Goal: Use online tool/utility: Utilize a website feature to perform a specific function

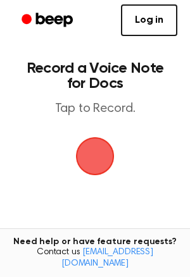
click at [105, 144] on span "button" at bounding box center [95, 156] width 39 height 39
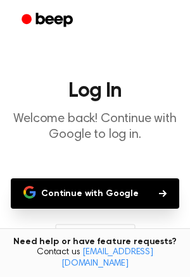
click at [121, 196] on button "Continue with Google" at bounding box center [95, 194] width 168 height 30
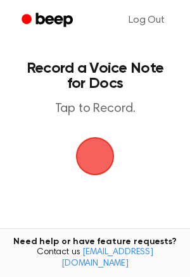
click at [104, 145] on span "button" at bounding box center [95, 156] width 41 height 41
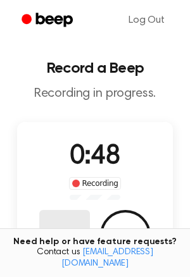
click at [75, 218] on button "Delete" at bounding box center [64, 235] width 51 height 51
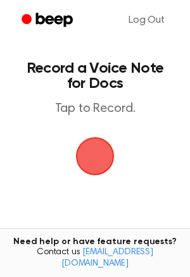
click at [94, 149] on span "button" at bounding box center [94, 156] width 35 height 35
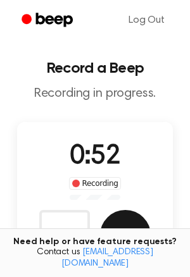
click at [142, 225] on button "Save" at bounding box center [125, 235] width 51 height 51
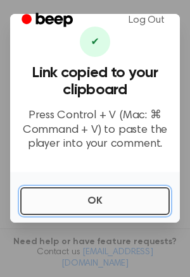
click at [113, 206] on button "OK" at bounding box center [94, 201] width 149 height 28
